Goal: Communication & Community: Answer question/provide support

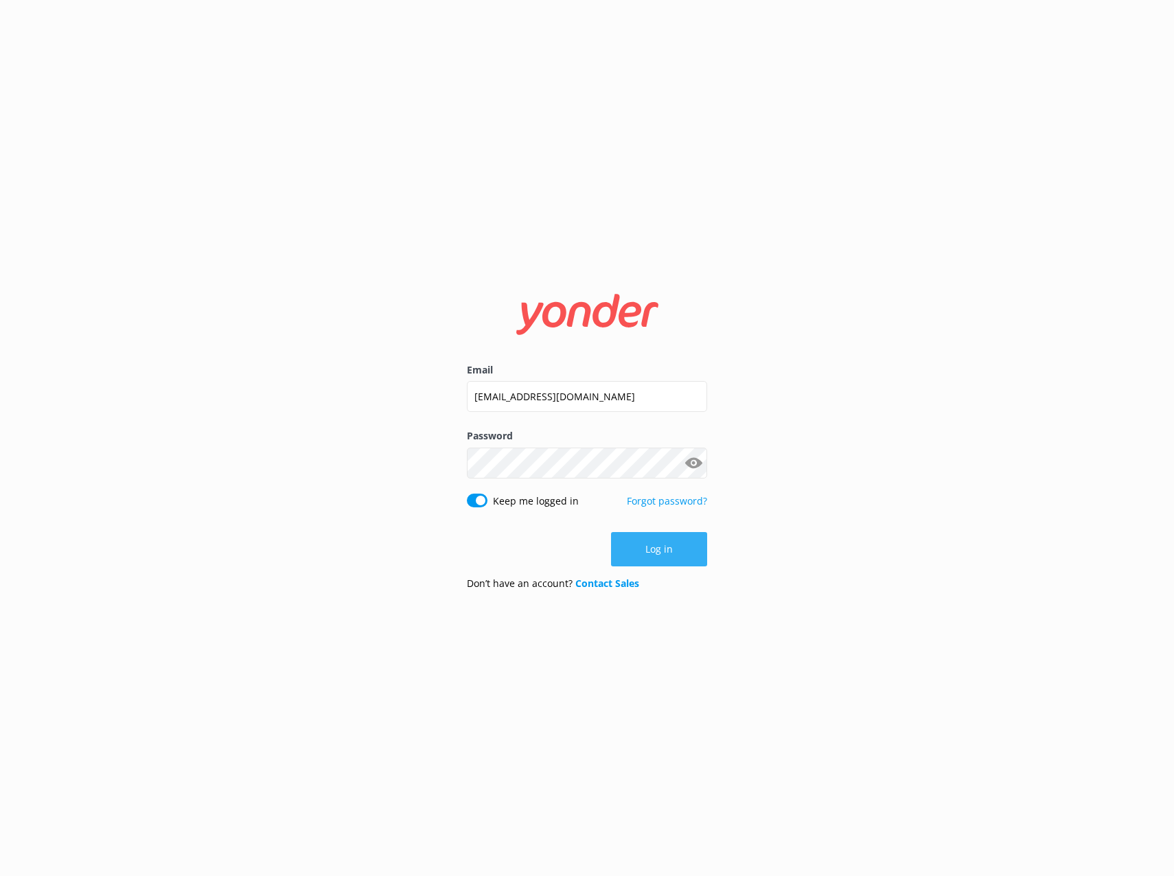
click at [647, 555] on button "Log in" at bounding box center [659, 549] width 96 height 34
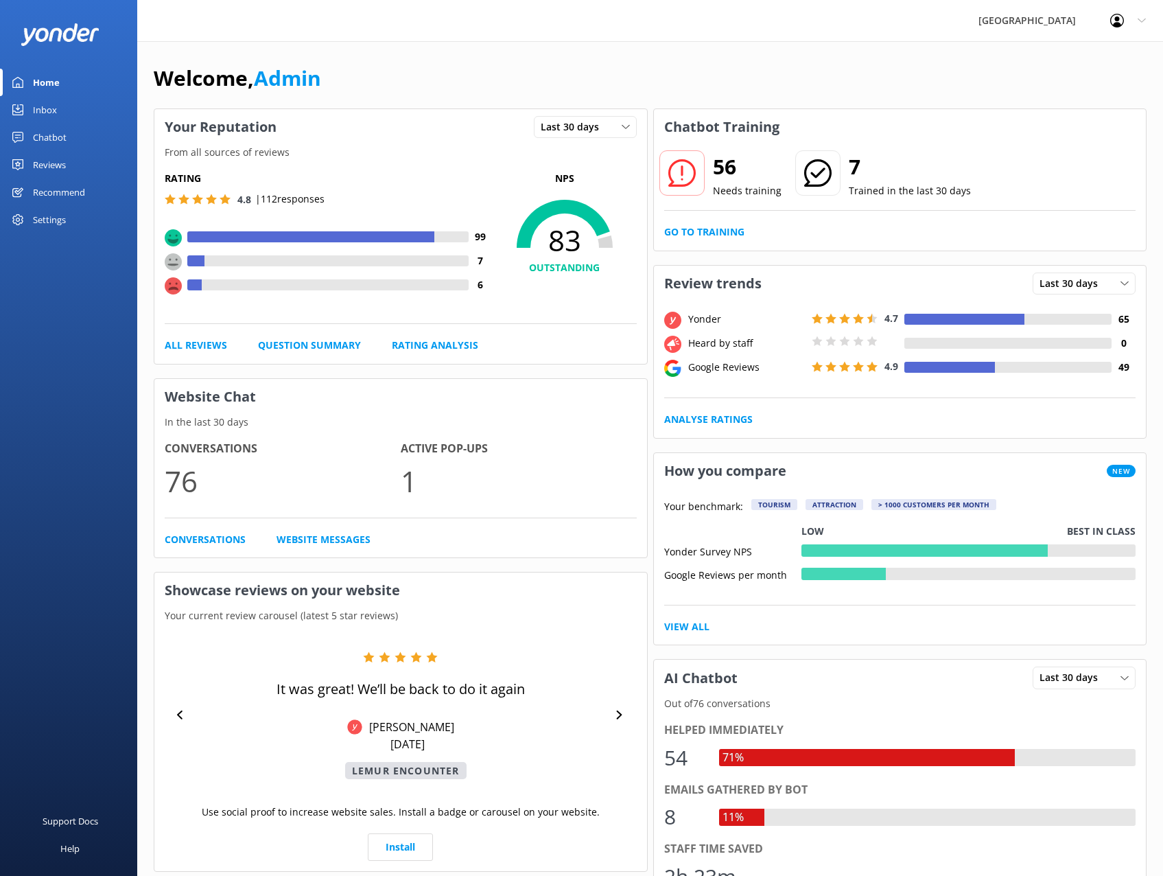
click at [41, 137] on div "Chatbot" at bounding box center [50, 137] width 34 height 27
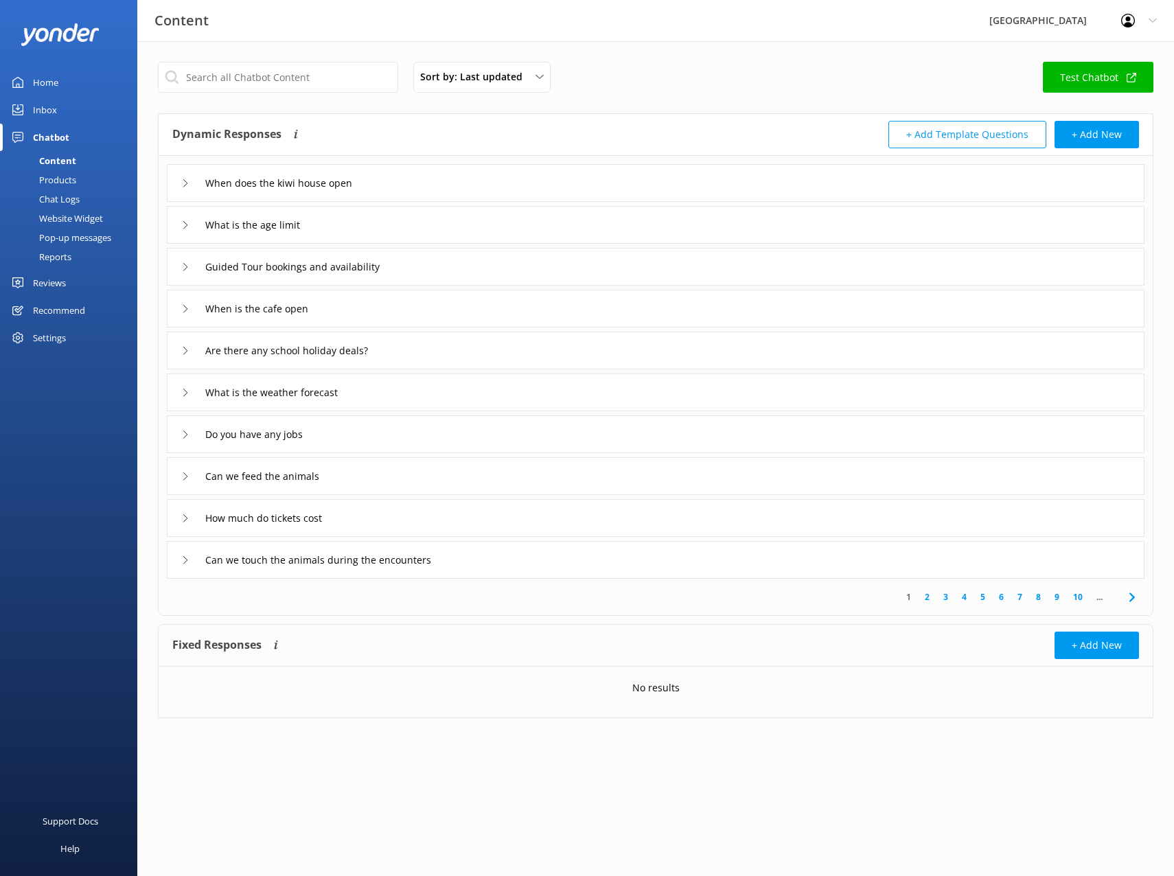
click at [48, 106] on div "Inbox" at bounding box center [45, 109] width 24 height 27
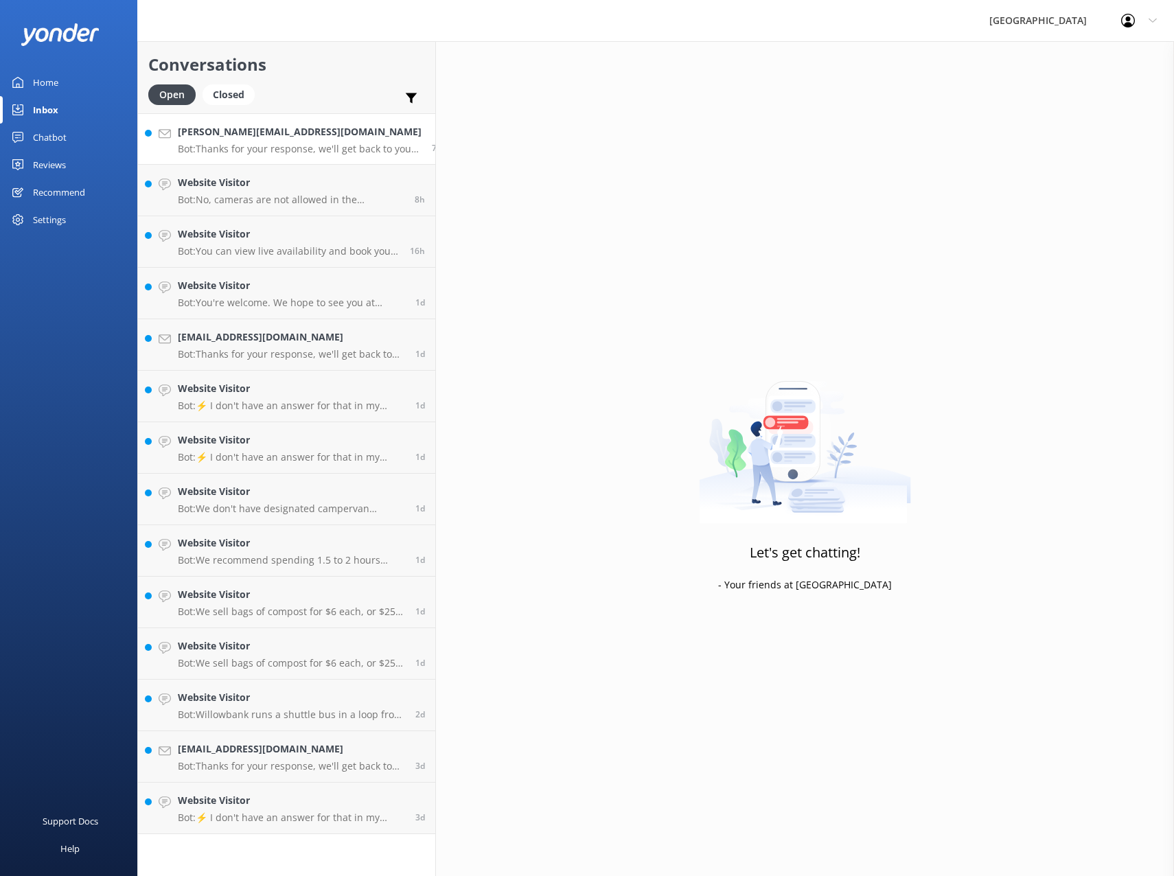
click at [267, 148] on p "Bot: Thanks for your response, we'll get back to you as soon as we can during o…" at bounding box center [300, 149] width 244 height 12
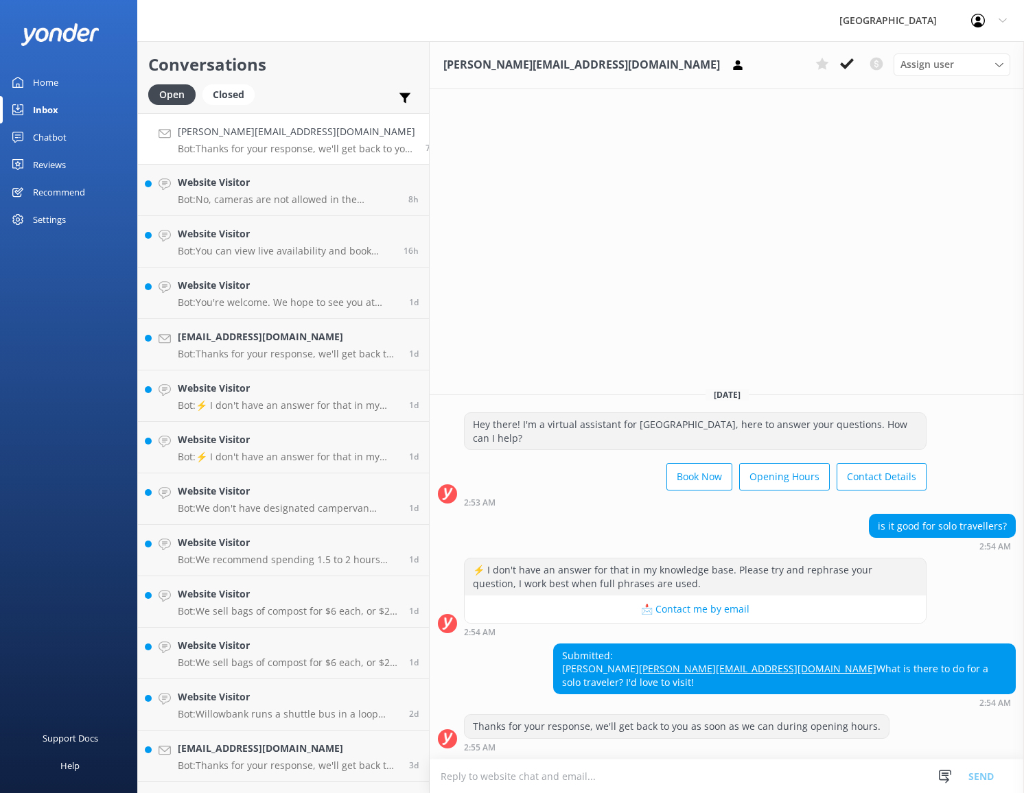
click at [642, 769] on textarea at bounding box center [727, 777] width 594 height 34
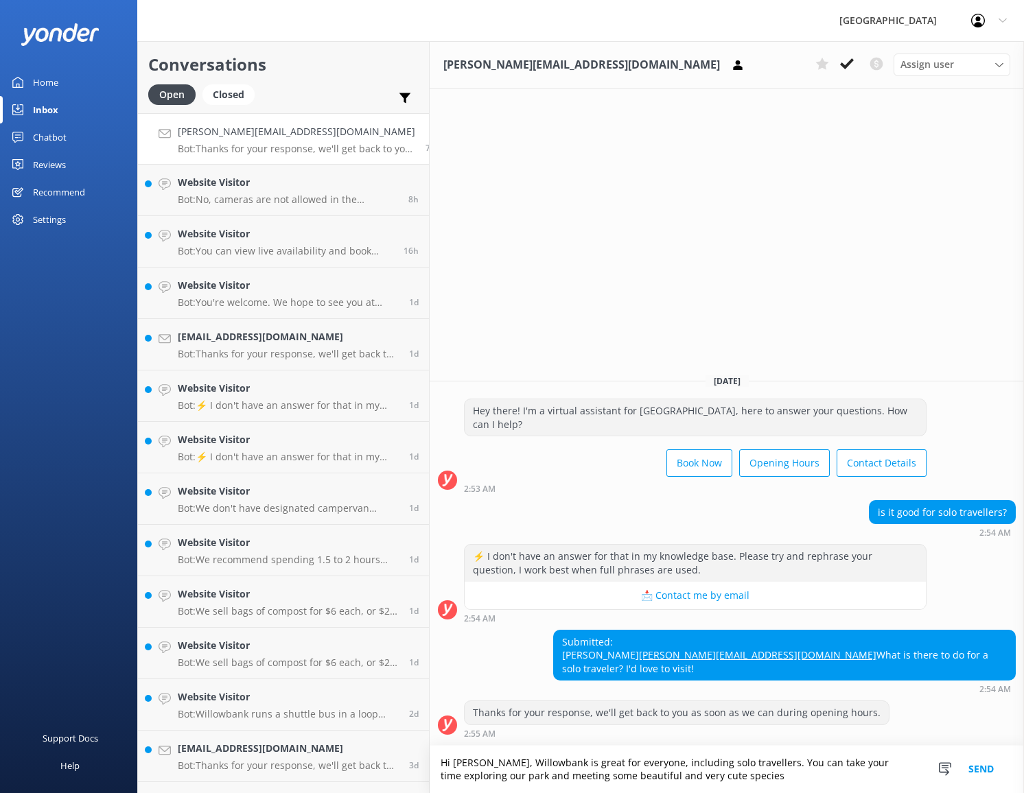
drag, startPoint x: 668, startPoint y: 778, endPoint x: 638, endPoint y: 781, distance: 30.4
click at [638, 781] on textarea "Hi [PERSON_NAME], Willowbank is great for everyone, including solo travellers. …" at bounding box center [727, 769] width 594 height 47
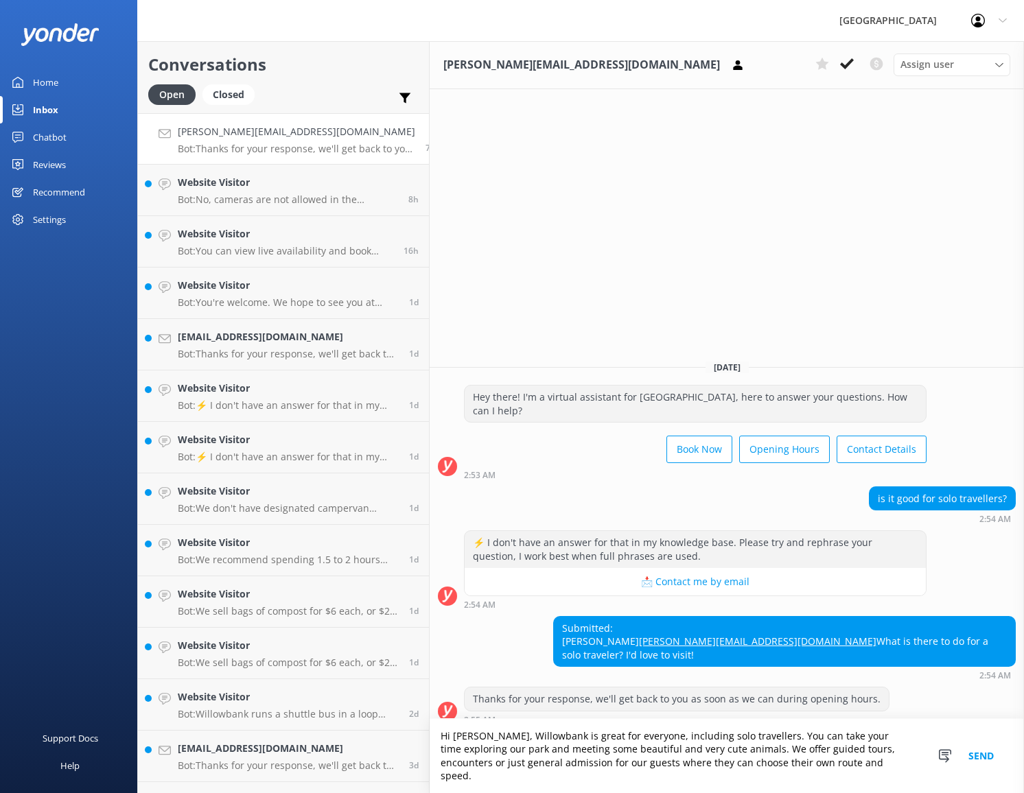
click at [828, 767] on textarea "Hi [PERSON_NAME], Willowbank is great for everyone, including solo travellers. …" at bounding box center [727, 756] width 594 height 74
click at [610, 766] on textarea "Hi [PERSON_NAME], Willowbank is great for everyone, including solo travellers. …" at bounding box center [727, 756] width 594 height 74
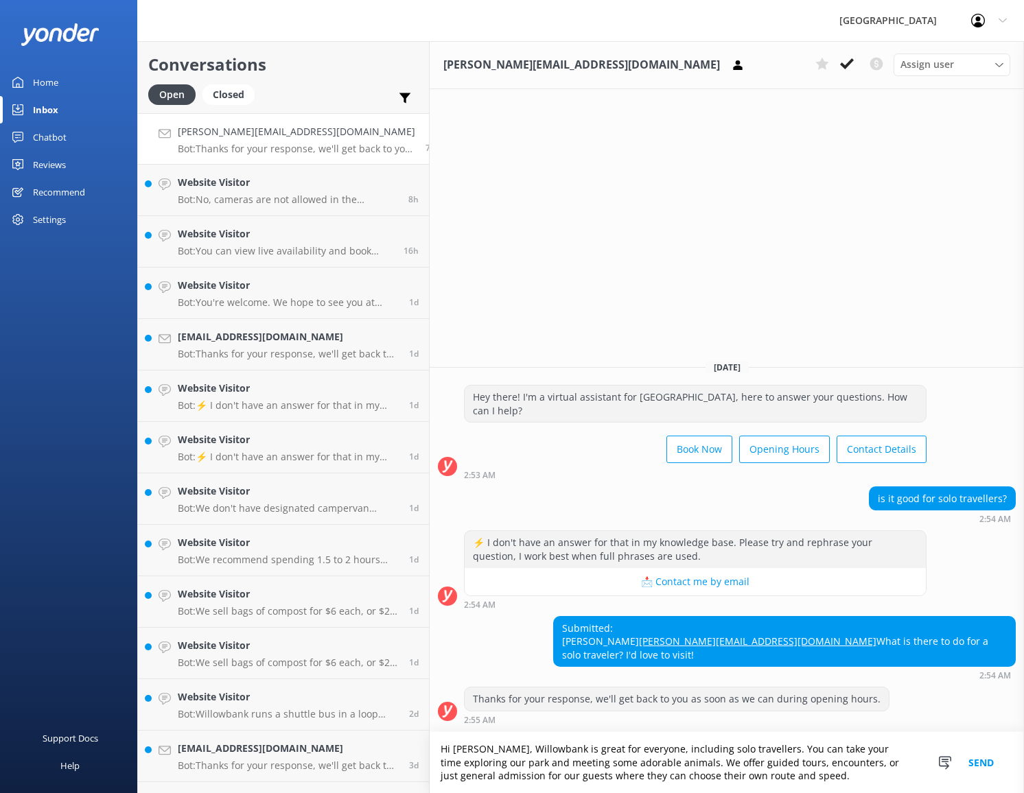
click at [531, 765] on textarea "Hi [PERSON_NAME], Willowbank is great for everyone, including solo travellers. …" at bounding box center [727, 762] width 594 height 61
click at [607, 763] on textarea "Hi [PERSON_NAME], Willowbank is great for everyone, including solo travellers. …" at bounding box center [727, 762] width 594 height 61
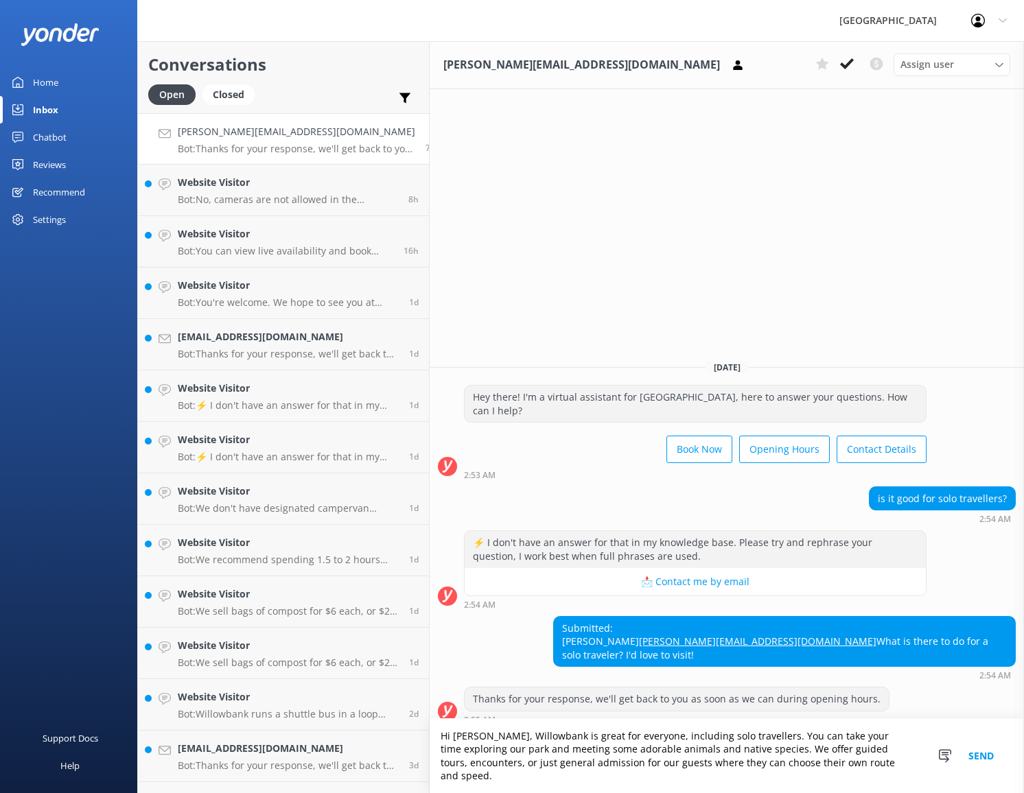
click at [825, 782] on textarea "Hi [PERSON_NAME], Willowbank is great for everyone, including solo travellers. …" at bounding box center [727, 756] width 594 height 74
drag, startPoint x: 806, startPoint y: 769, endPoint x: 423, endPoint y: 747, distance: 384.3
click at [430, 747] on textarea "Hi [PERSON_NAME], Willowbank is great for everyone, including solo travellers. …" at bounding box center [727, 756] width 594 height 74
click at [802, 780] on textarea "Hi [PERSON_NAME], Willowbank is great for everyone, including solo travellers. …" at bounding box center [727, 756] width 594 height 74
drag, startPoint x: 802, startPoint y: 780, endPoint x: 443, endPoint y: 745, distance: 361.3
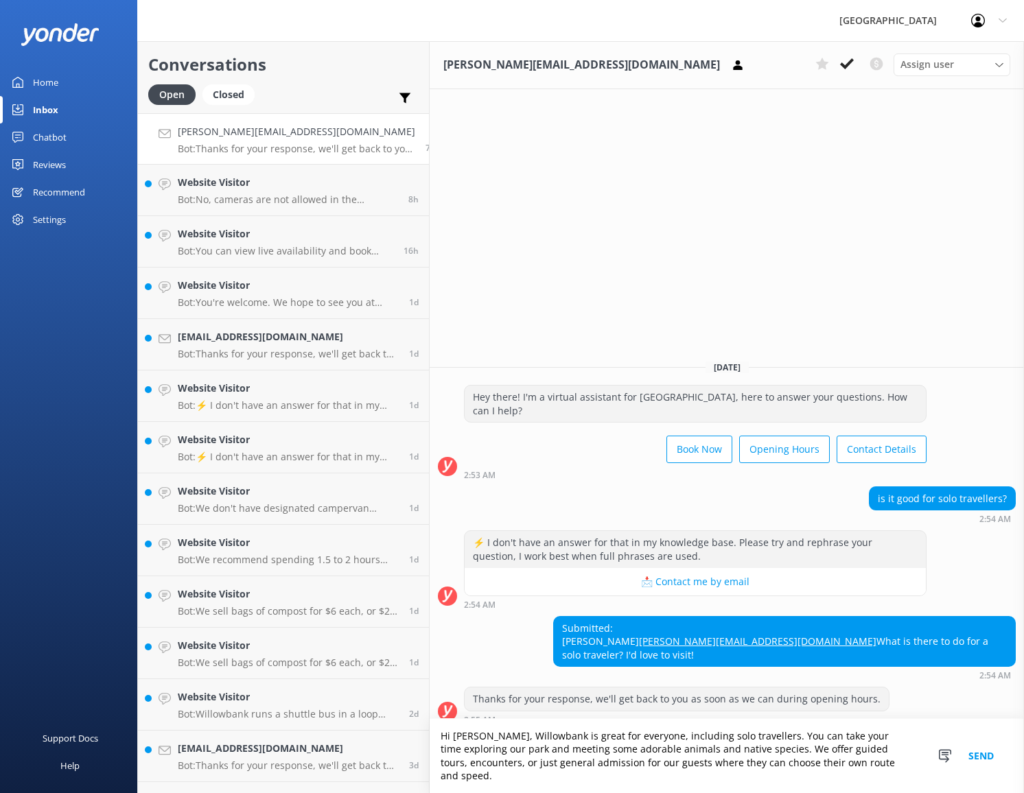
click at [402, 736] on div "Conversations Open Closed Important Converted Assigned to me Unassigned [PERSON…" at bounding box center [580, 417] width 887 height 752
type textarea "Hi [PERSON_NAME], Willowbank is great for everyone, including solo travellers. …"
